Goal: Transaction & Acquisition: Book appointment/travel/reservation

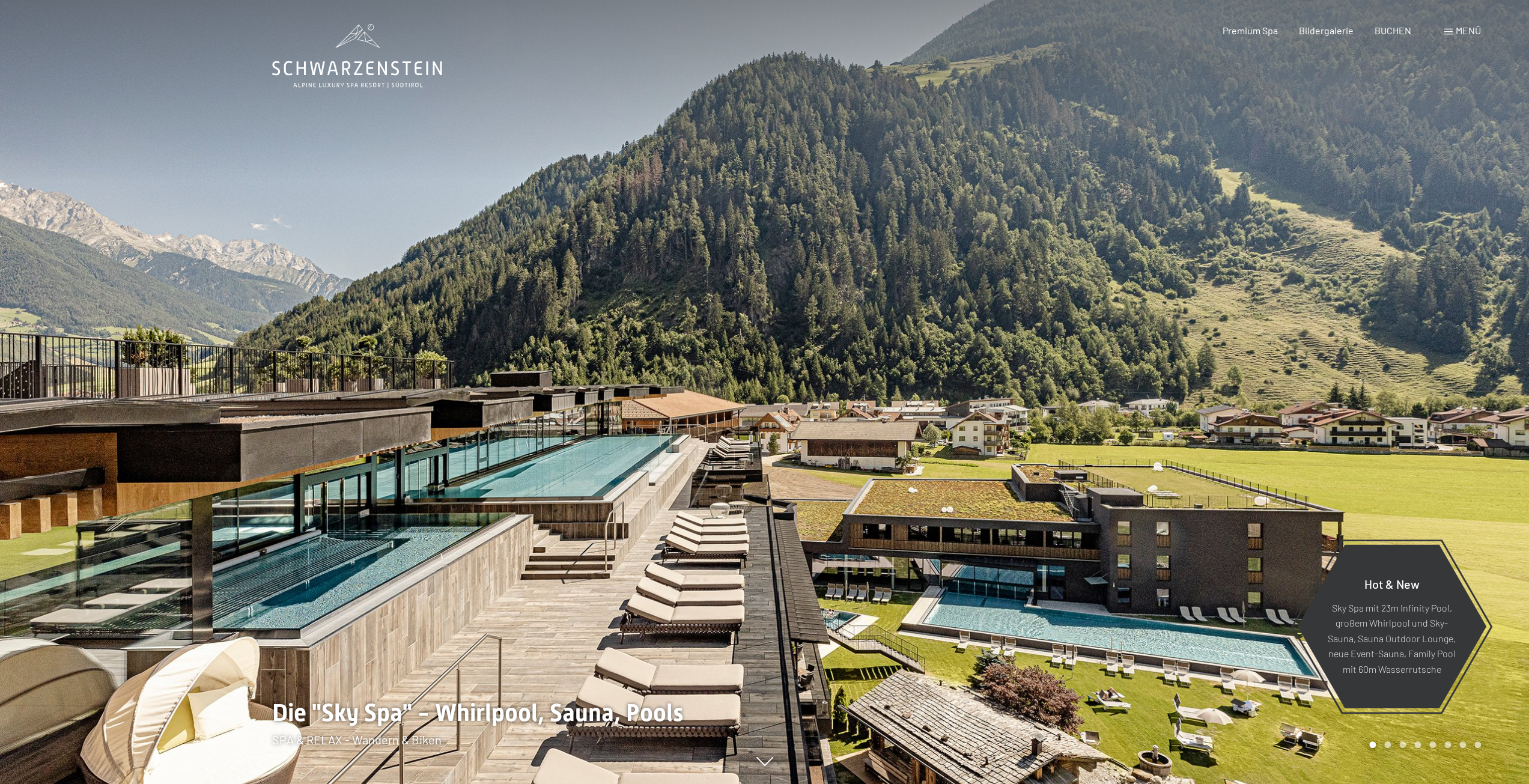
click at [1452, 30] on div "Menü" at bounding box center [1462, 30] width 37 height 13
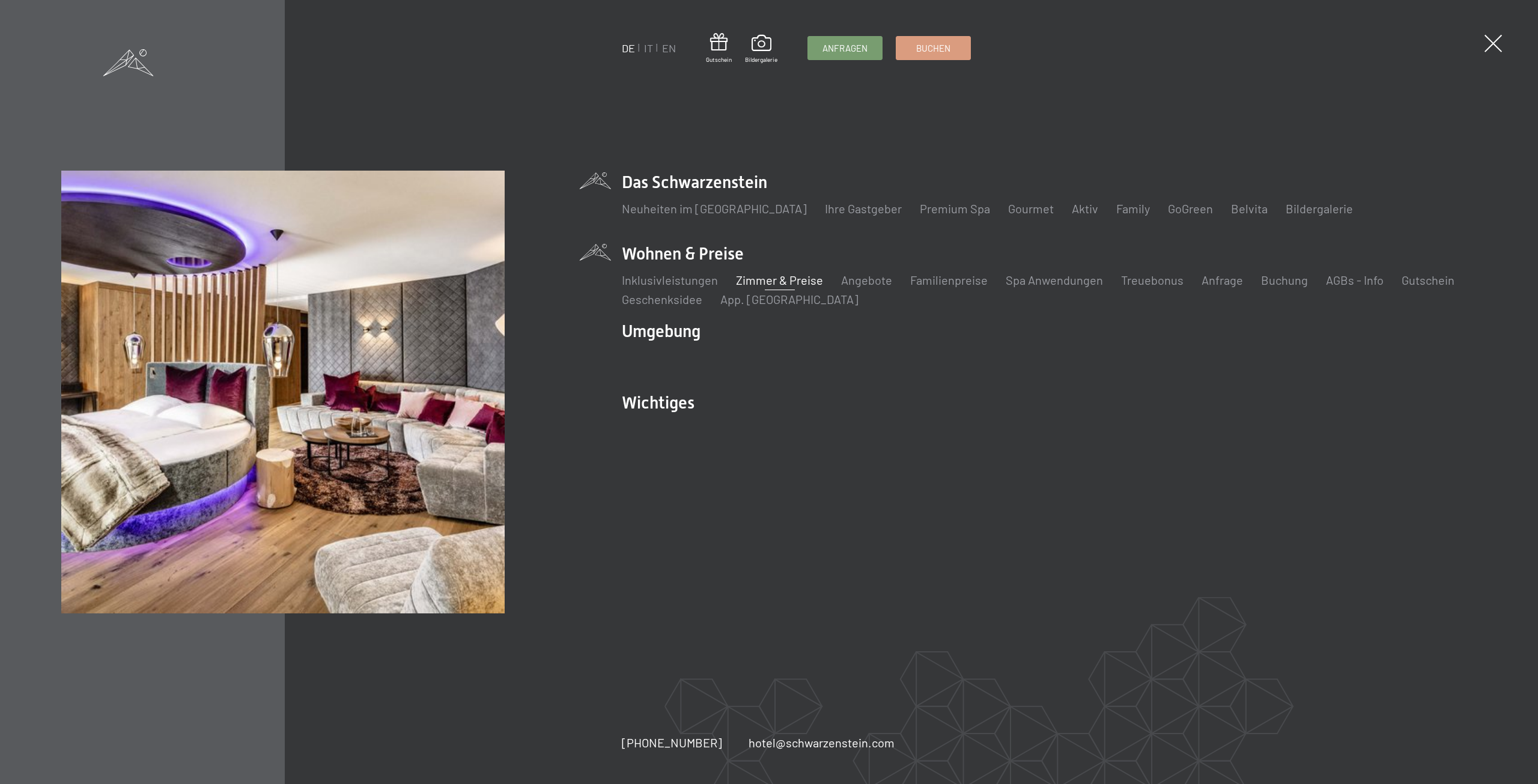
click at [786, 278] on link "Zimmer & Preise" at bounding box center [779, 279] width 87 height 14
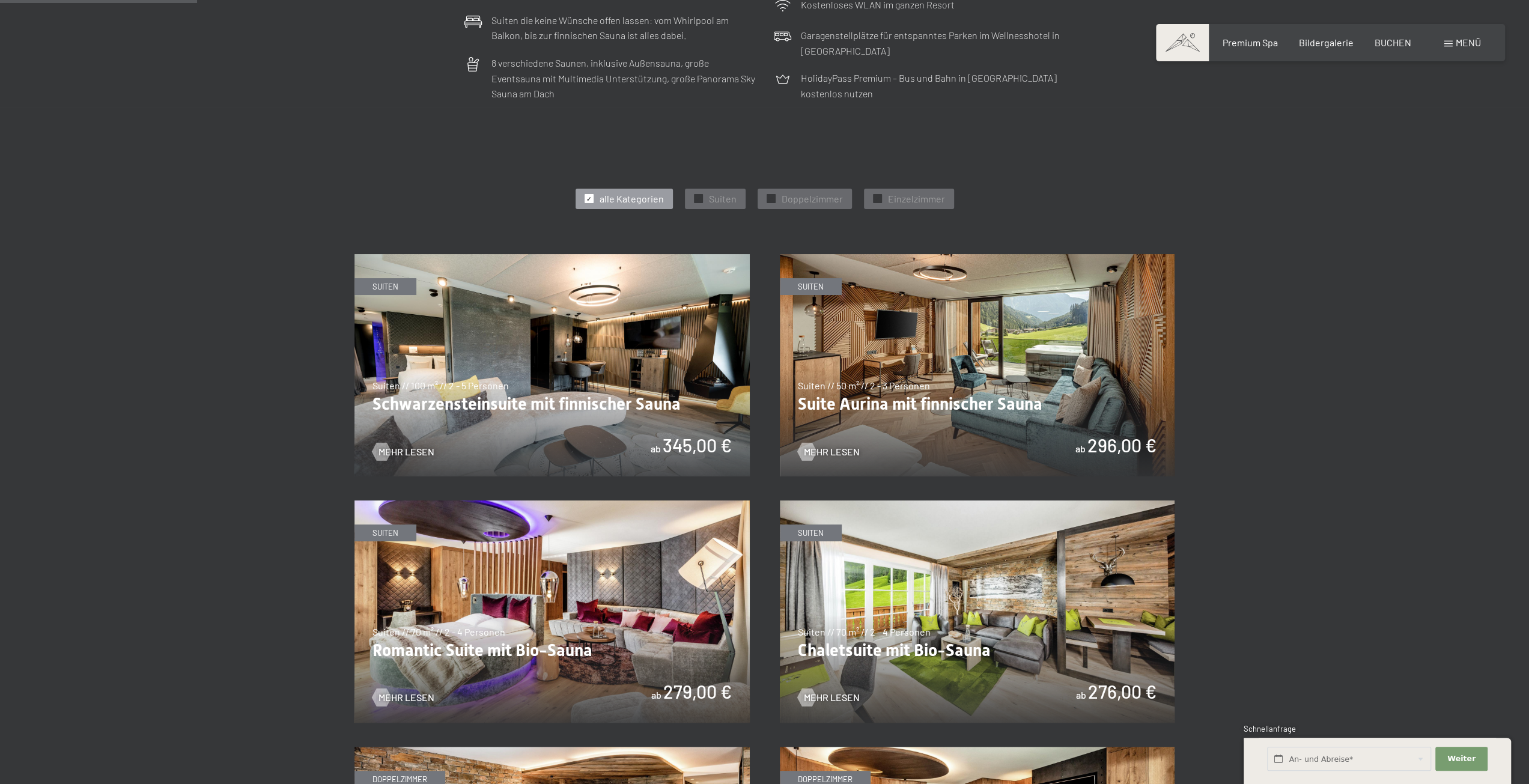
scroll to position [601, 0]
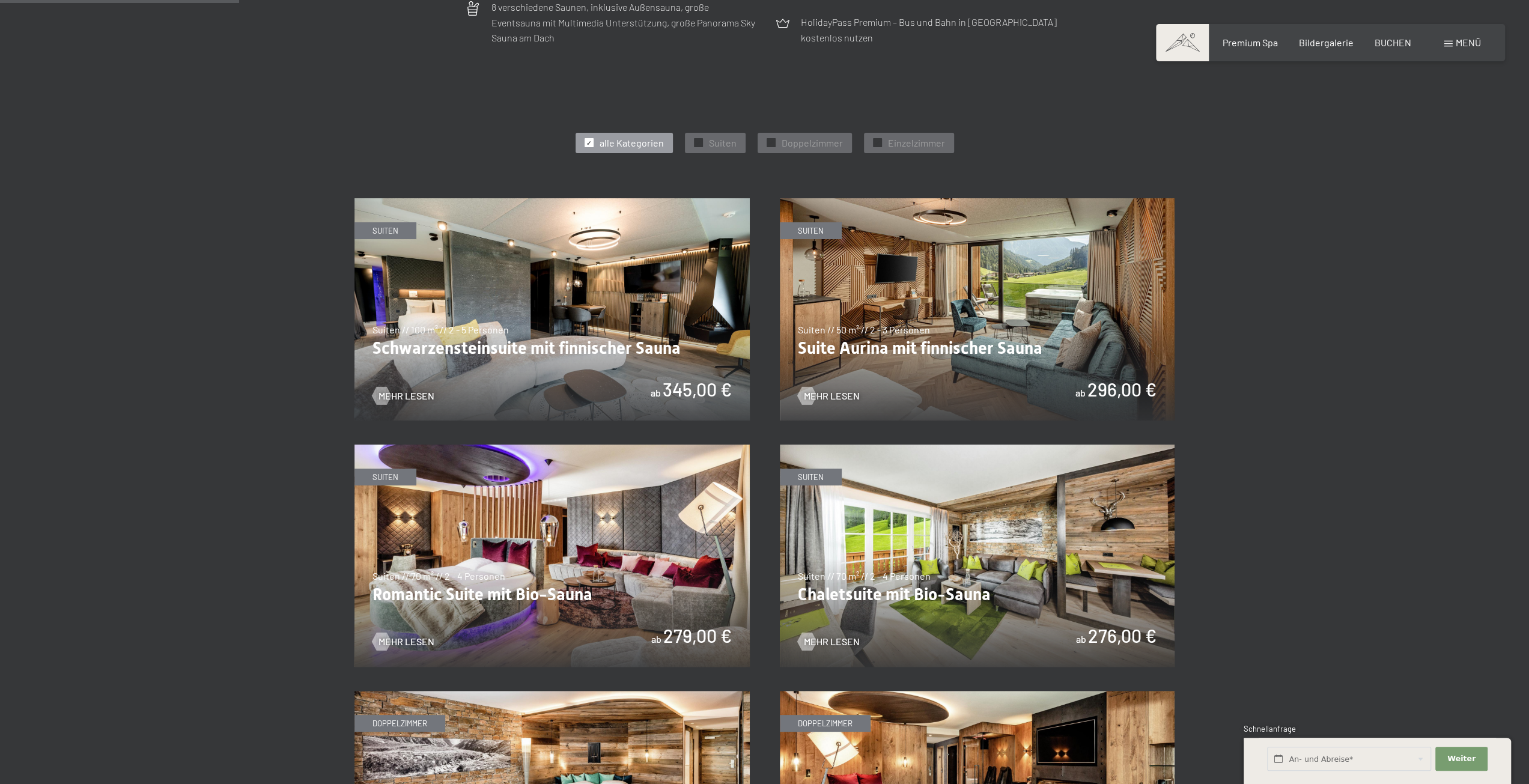
click at [514, 262] on img at bounding box center [552, 309] width 395 height 222
click at [423, 390] on span "Mehr Lesen" at bounding box center [418, 395] width 56 height 13
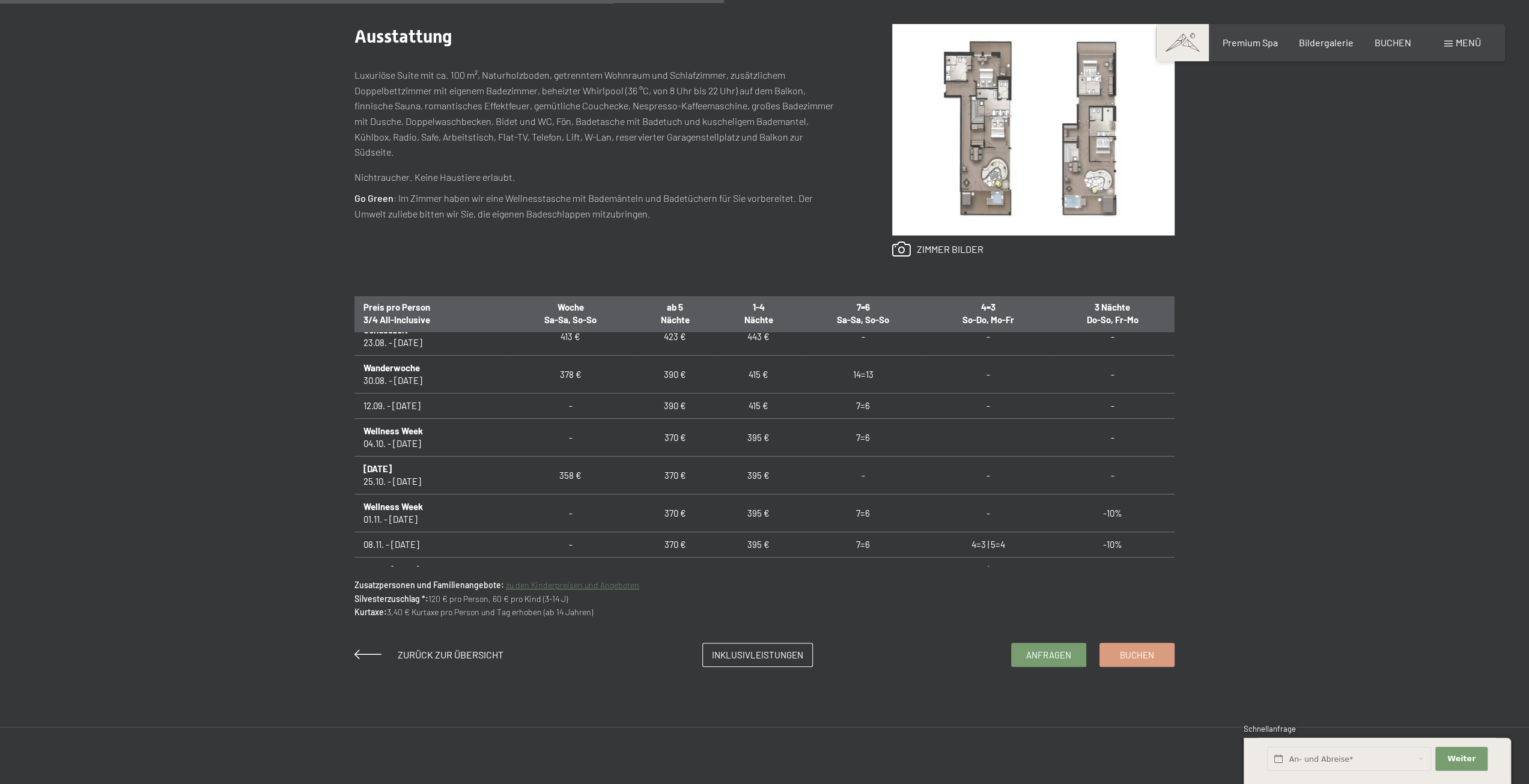
scroll to position [1083, 0]
